Goal: Navigation & Orientation: Find specific page/section

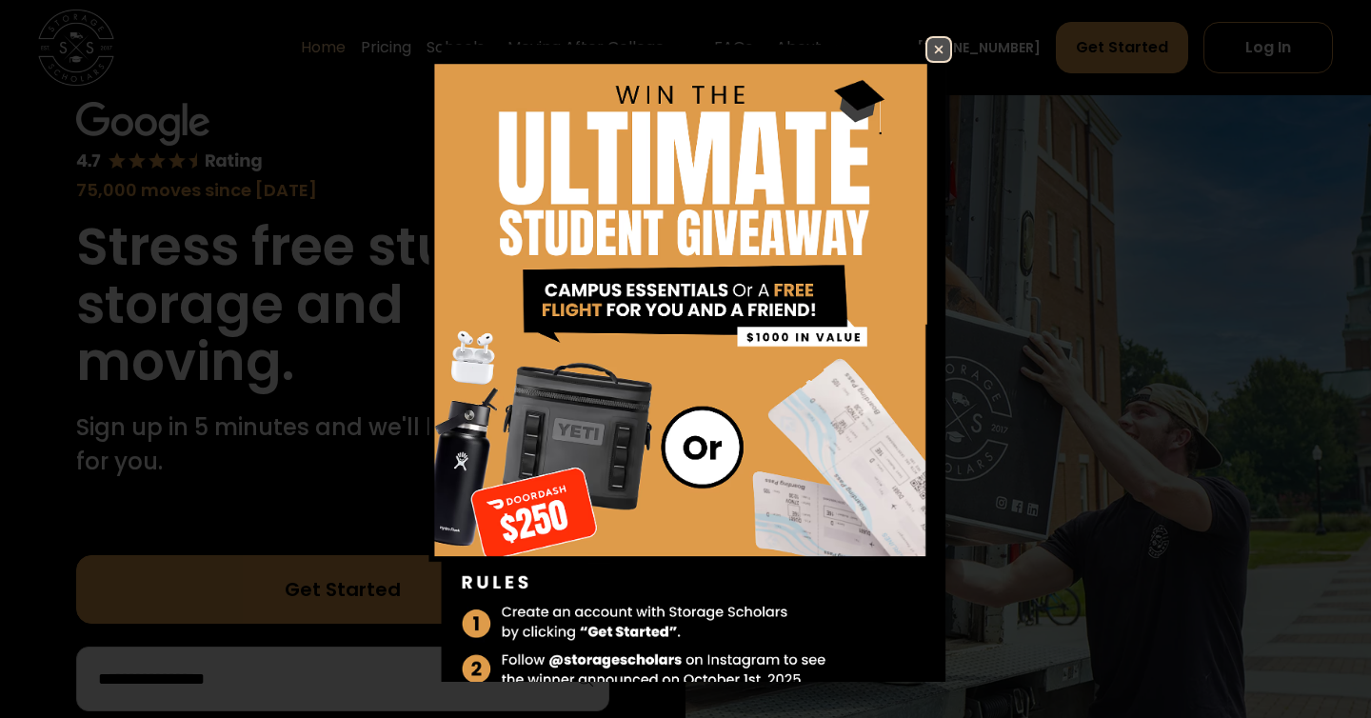
click at [931, 63] on img at bounding box center [685, 378] width 533 height 685
click at [930, 54] on img at bounding box center [938, 49] width 23 height 23
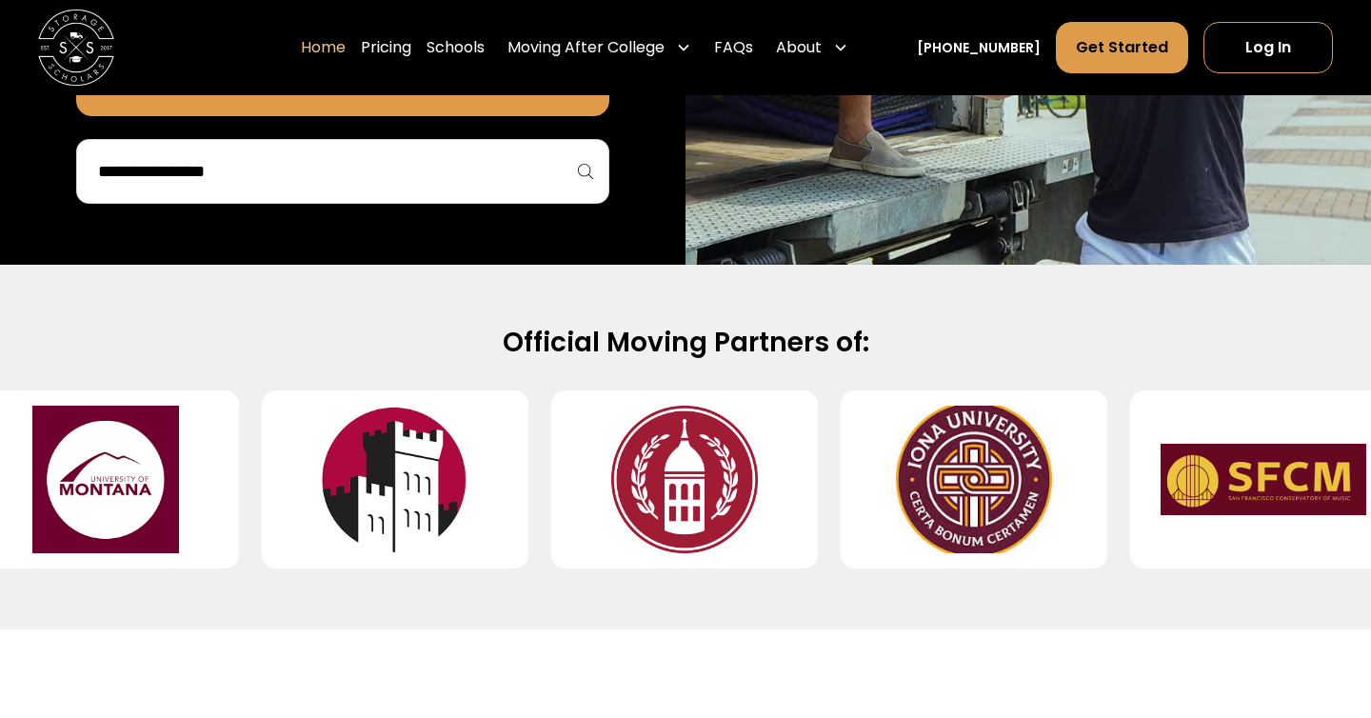
scroll to position [645, 0]
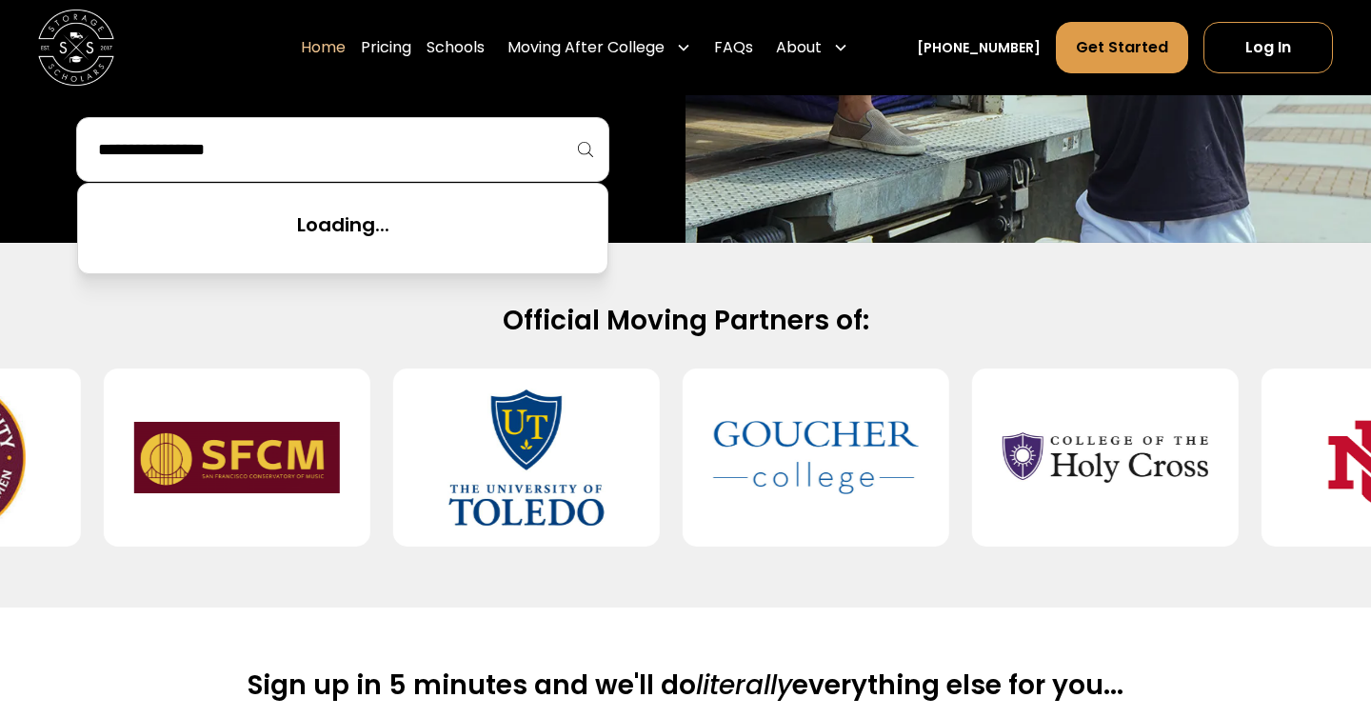
click at [488, 136] on input "search" at bounding box center [342, 149] width 493 height 32
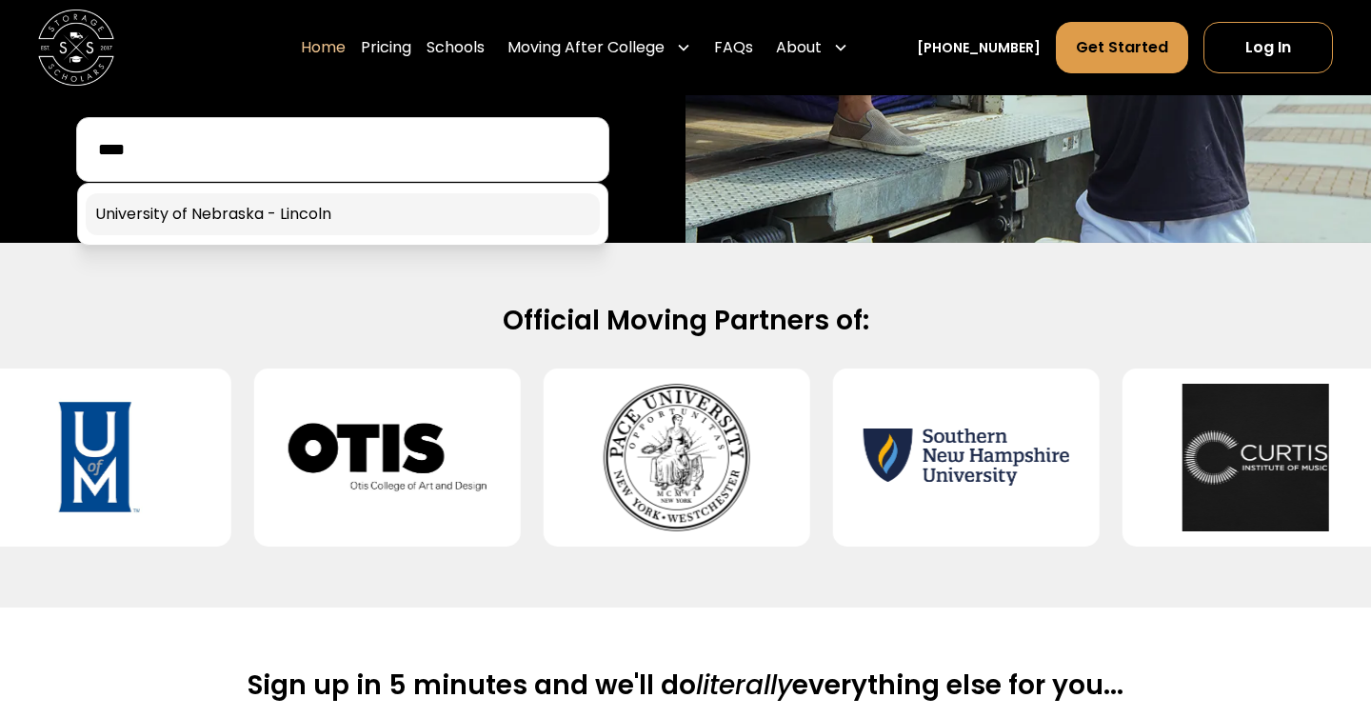
type input "****"
click at [512, 223] on link at bounding box center [343, 214] width 514 height 42
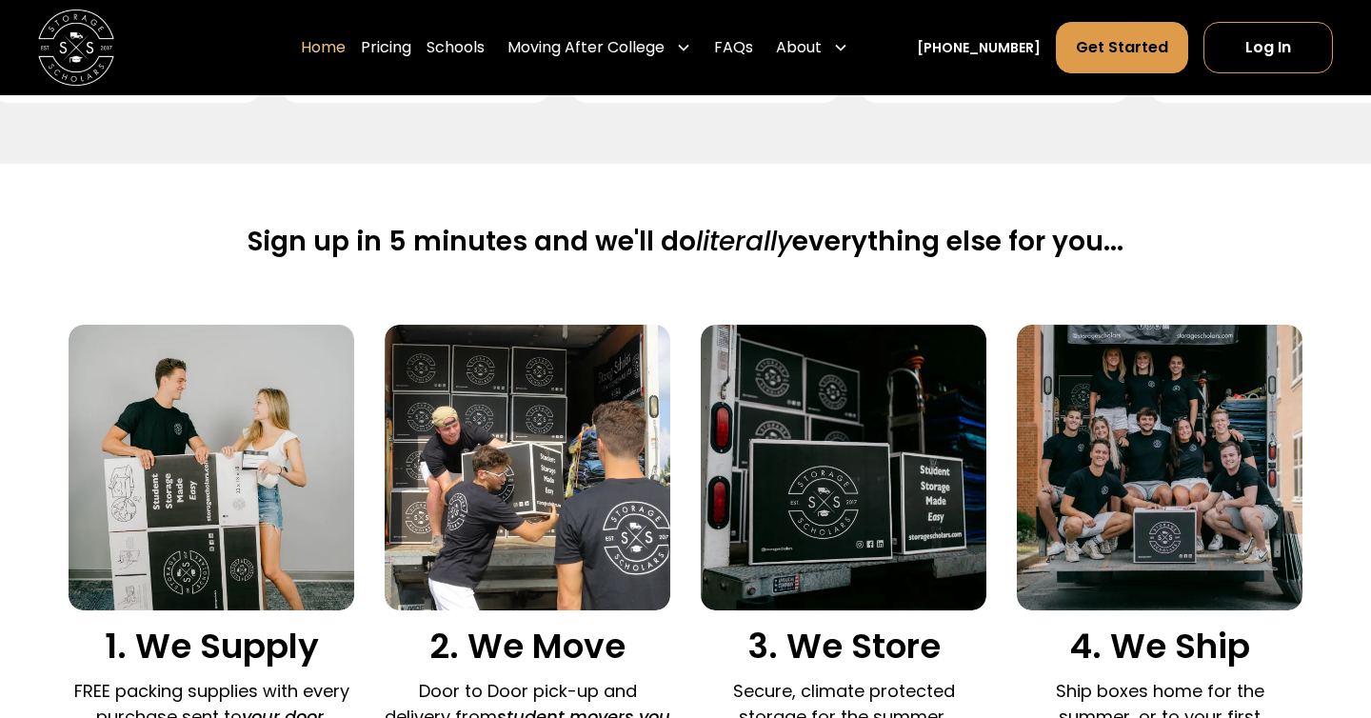
scroll to position [1107, 0]
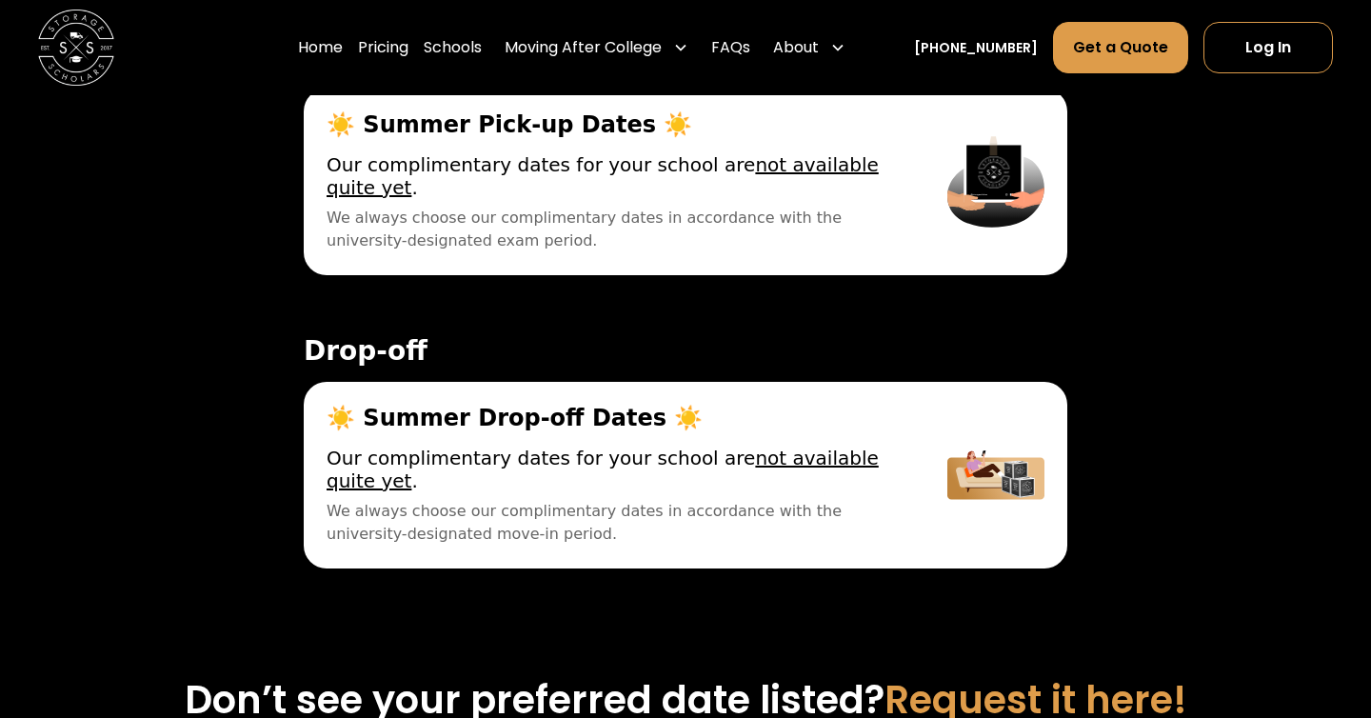
scroll to position [7198, 0]
